Goal: Transaction & Acquisition: Purchase product/service

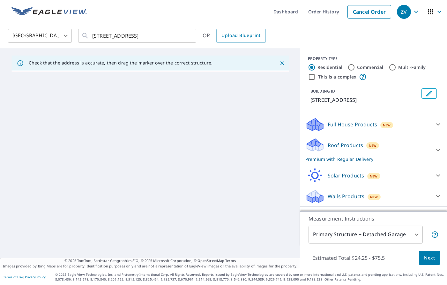
click at [415, 132] on div "Full House Products New" at bounding box center [367, 124] width 125 height 15
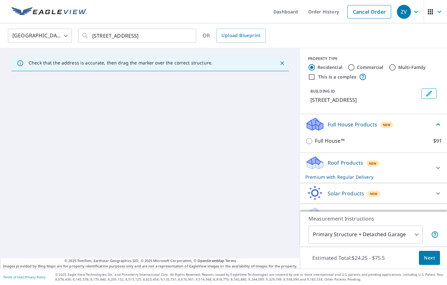
click at [415, 132] on div "Full House Products New" at bounding box center [369, 124] width 129 height 15
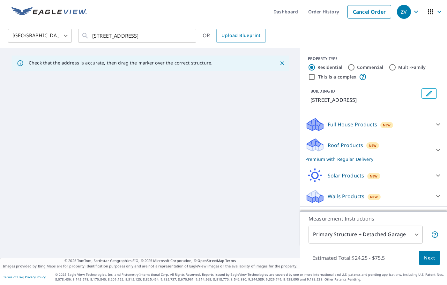
click at [410, 154] on div "Roof Products New Premium with Regular Delivery" at bounding box center [367, 150] width 125 height 25
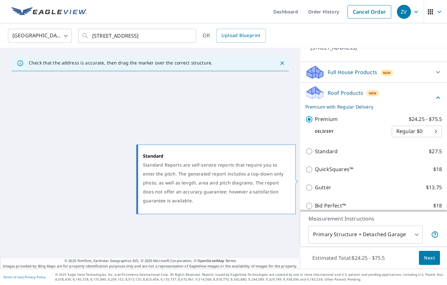
scroll to position [64, 0]
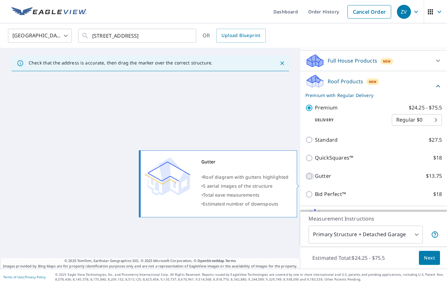
click at [305, 180] on input "Gutter $13.75" at bounding box center [310, 176] width 10 height 8
checkbox input "true"
checkbox input "false"
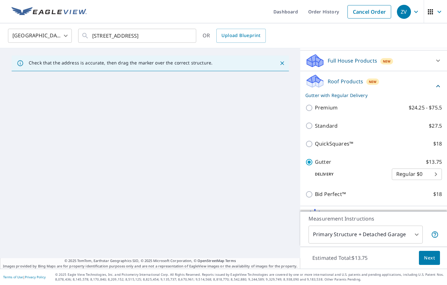
click at [424, 257] on span "Next" at bounding box center [429, 258] width 11 height 8
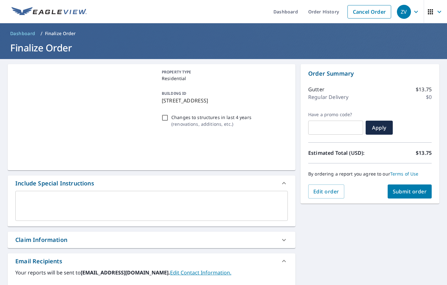
click at [408, 194] on span "Submit order" at bounding box center [410, 191] width 34 height 7
